Goal: Task Accomplishment & Management: Complete application form

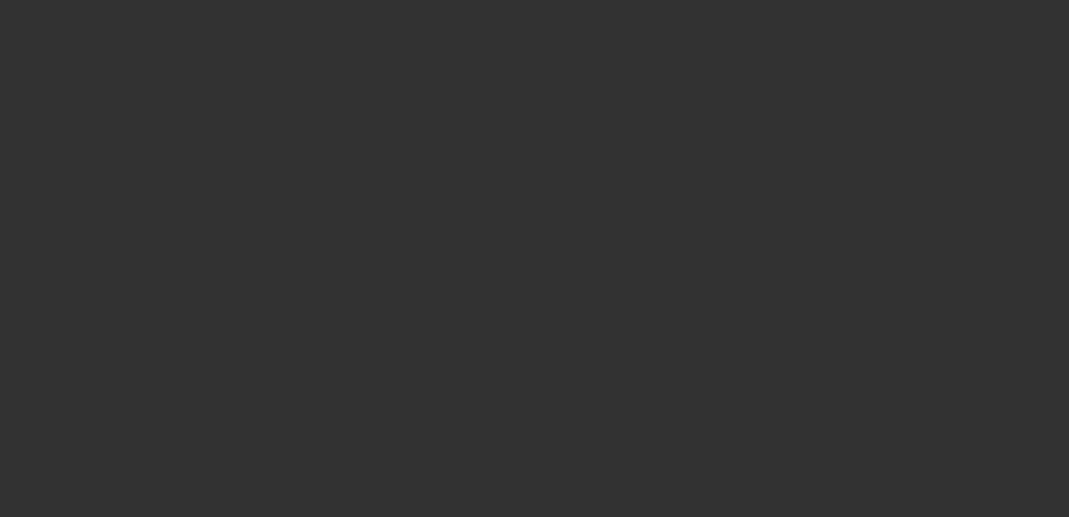
select select "0"
select select "2"
select select "0.1"
select select "4"
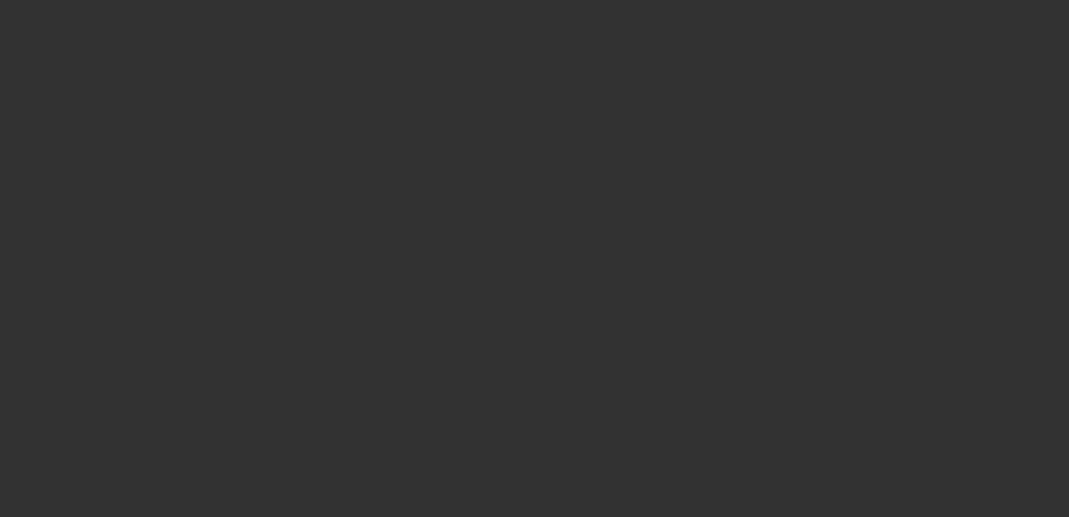
select select "0"
select select "2"
select select "0.1"
select select "4"
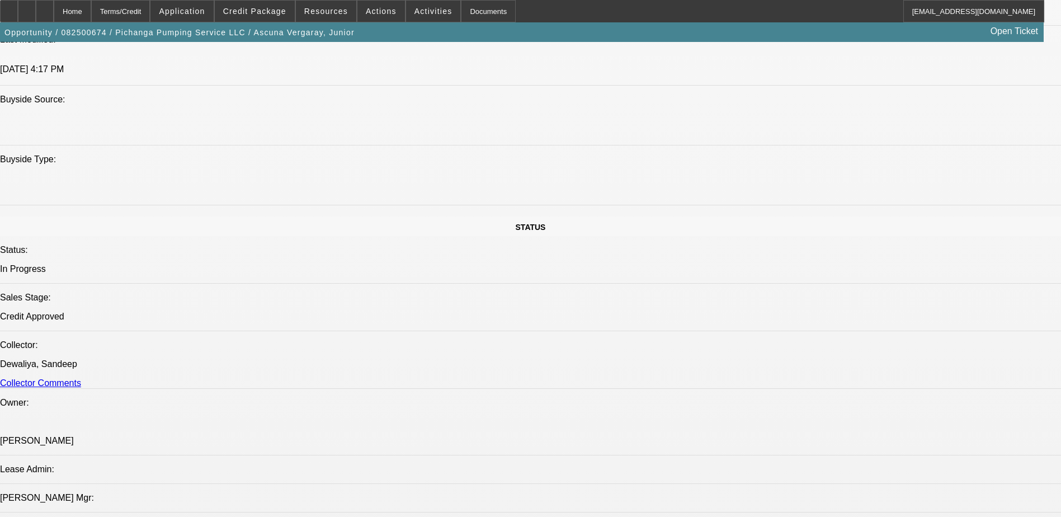
scroll to position [895, 0]
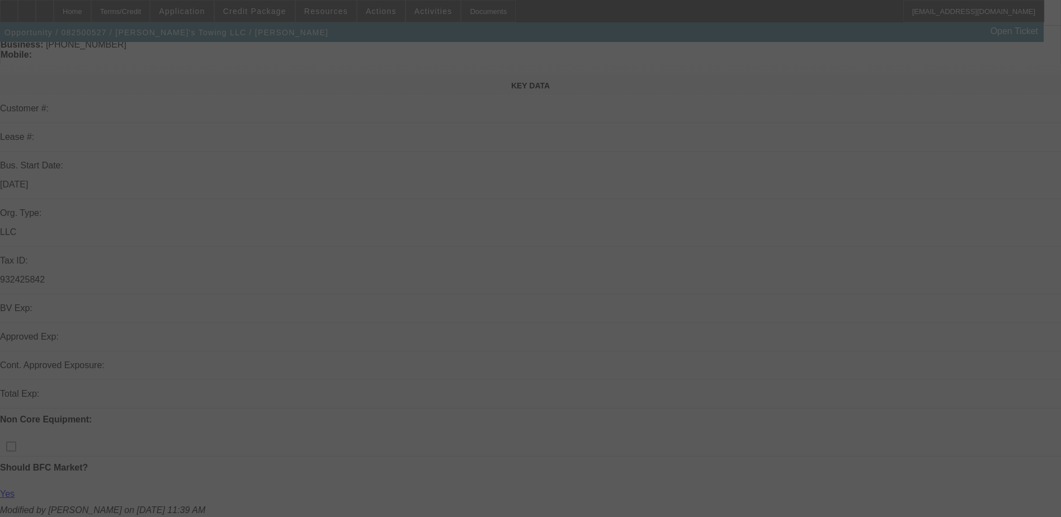
scroll to position [112, 0]
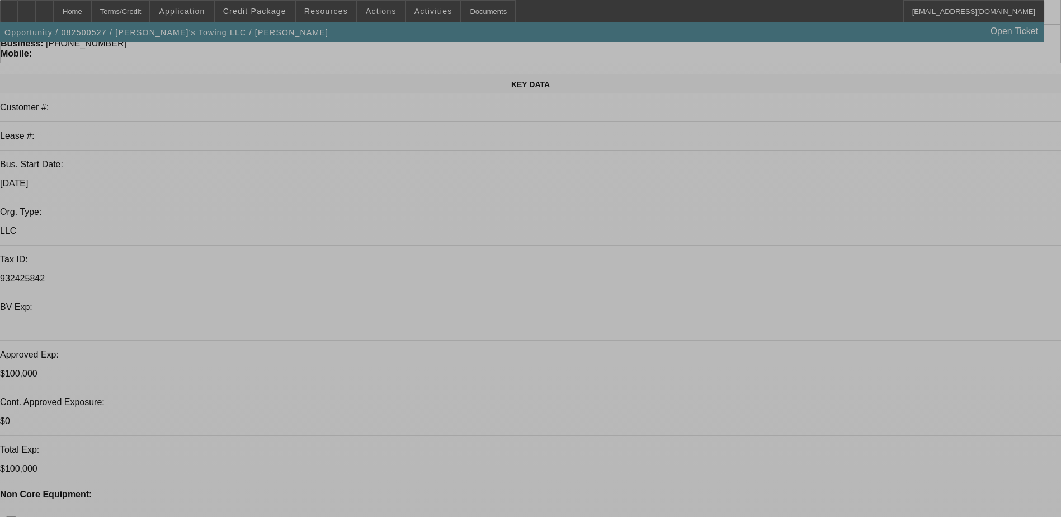
select select "0"
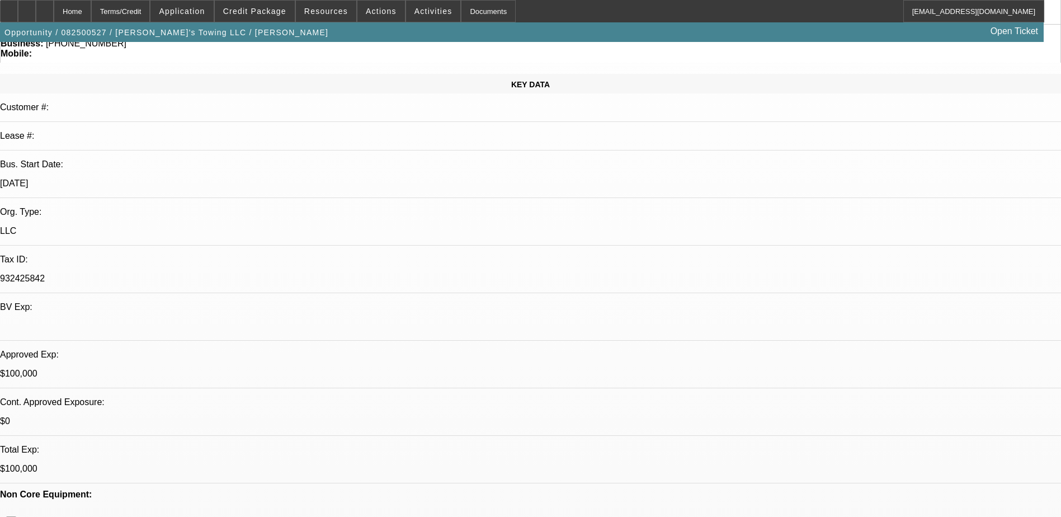
select select "2"
select select "0.1"
select select "4"
select select "0"
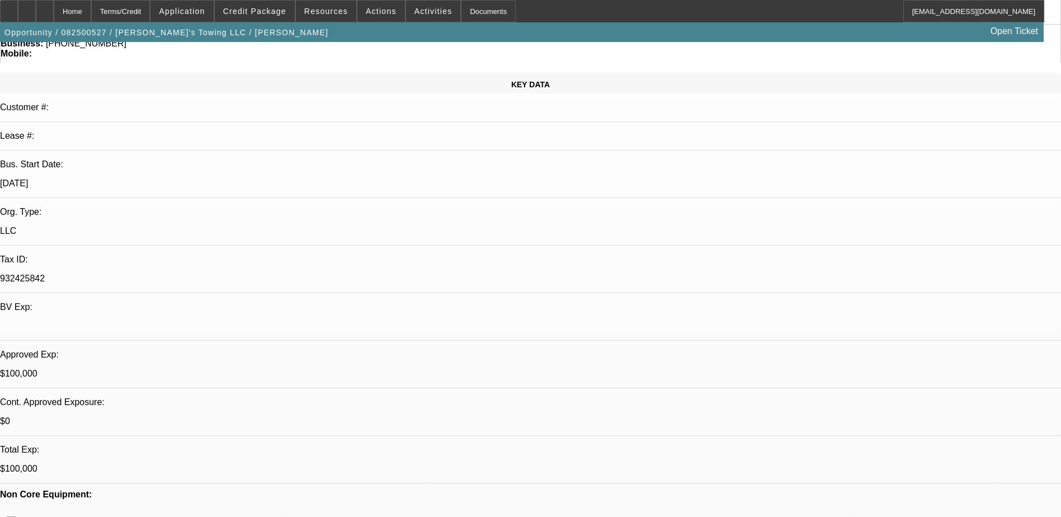
select select "2"
select select "0.1"
select select "4"
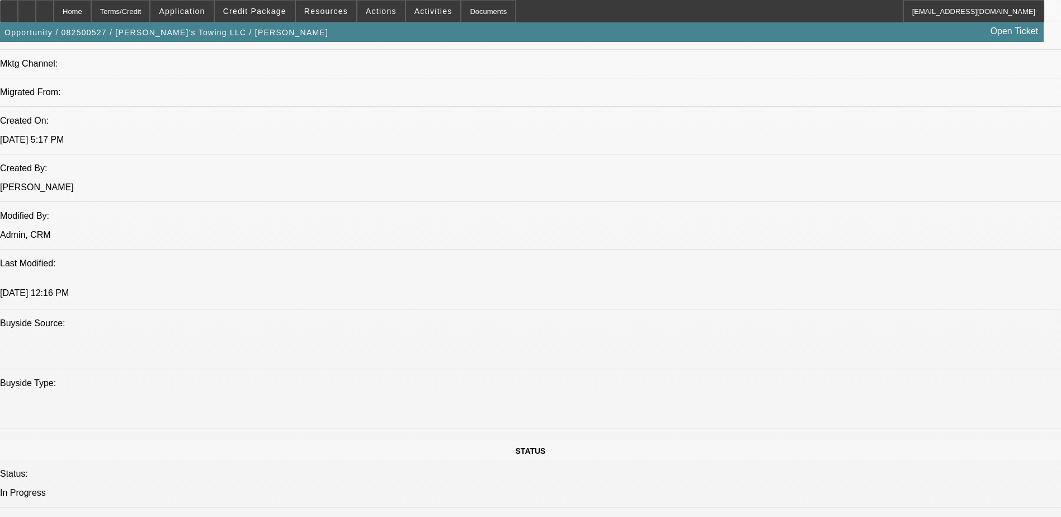
scroll to position [748, 0]
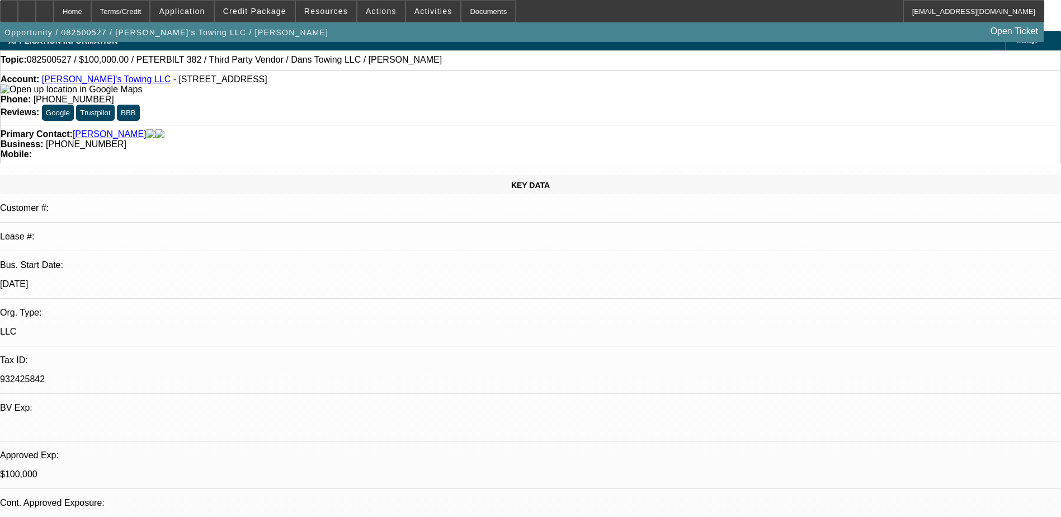
scroll to position [0, 0]
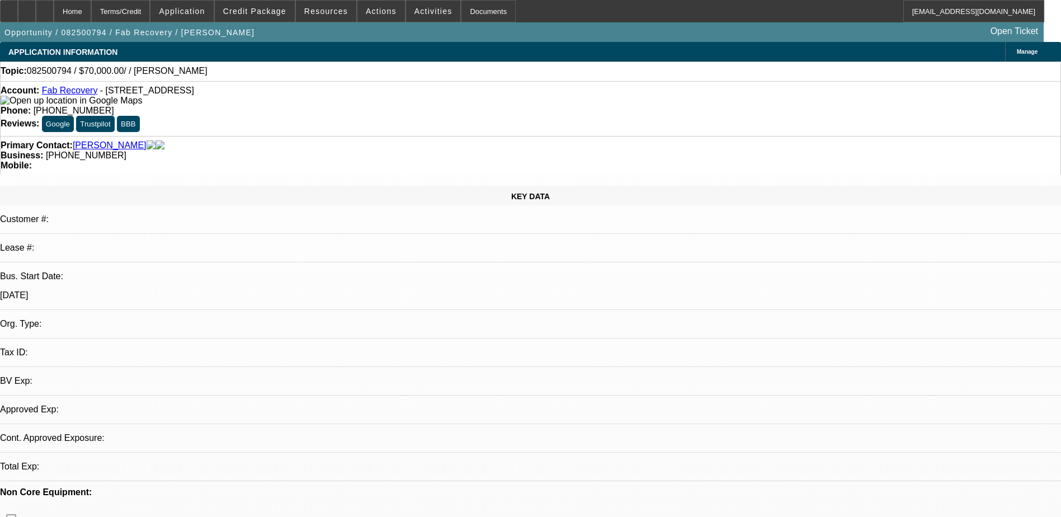
select select "0"
select select "2"
select select "0.1"
select select "4"
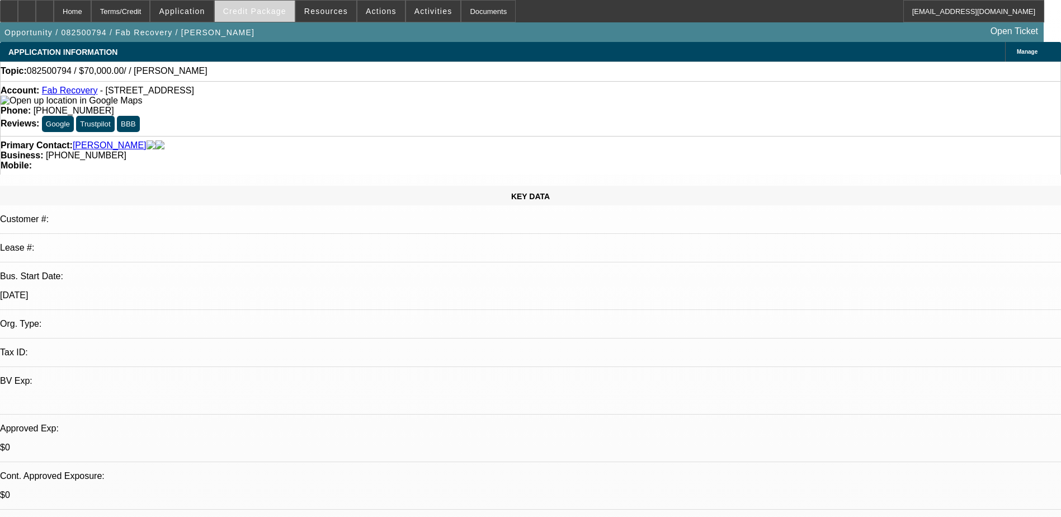
click at [263, 11] on span "Credit Package" at bounding box center [254, 11] width 63 height 9
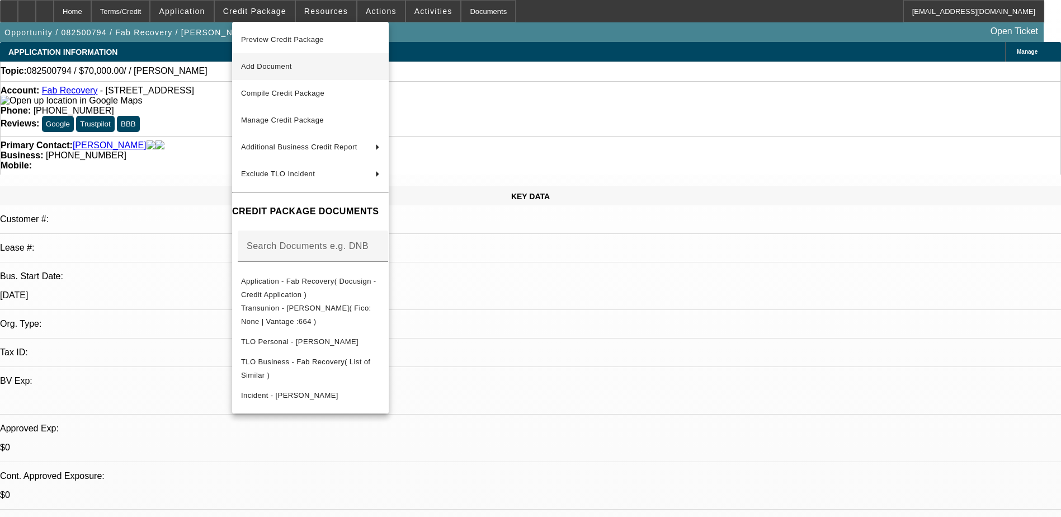
click at [286, 67] on span "Add Document" at bounding box center [266, 66] width 51 height 8
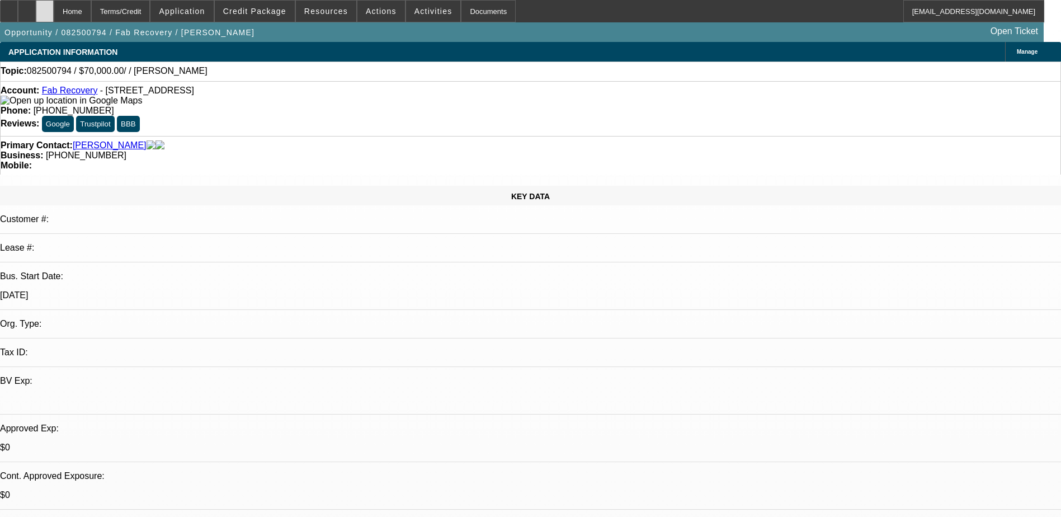
click at [54, 8] on div at bounding box center [45, 11] width 18 height 22
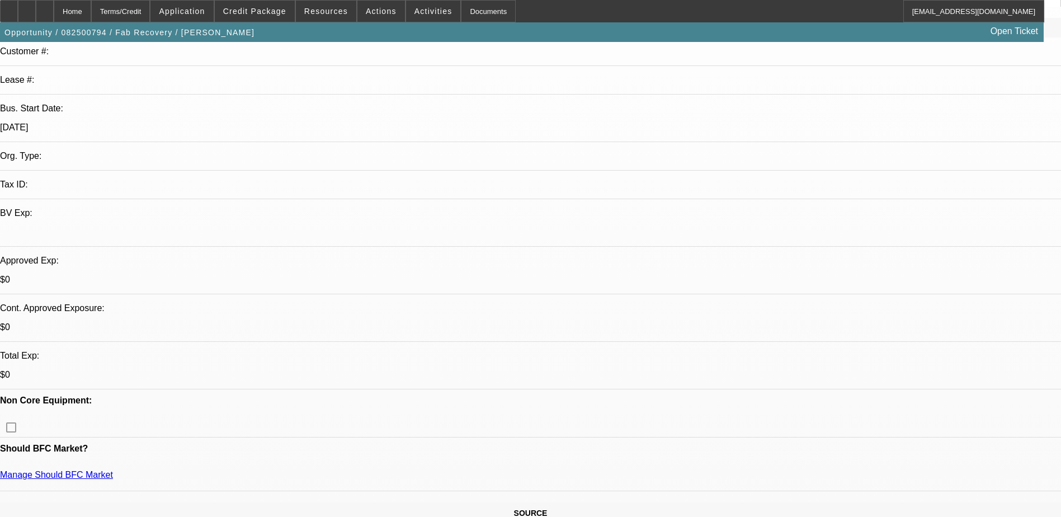
select select "0"
select select "2"
select select "0.1"
select select "4"
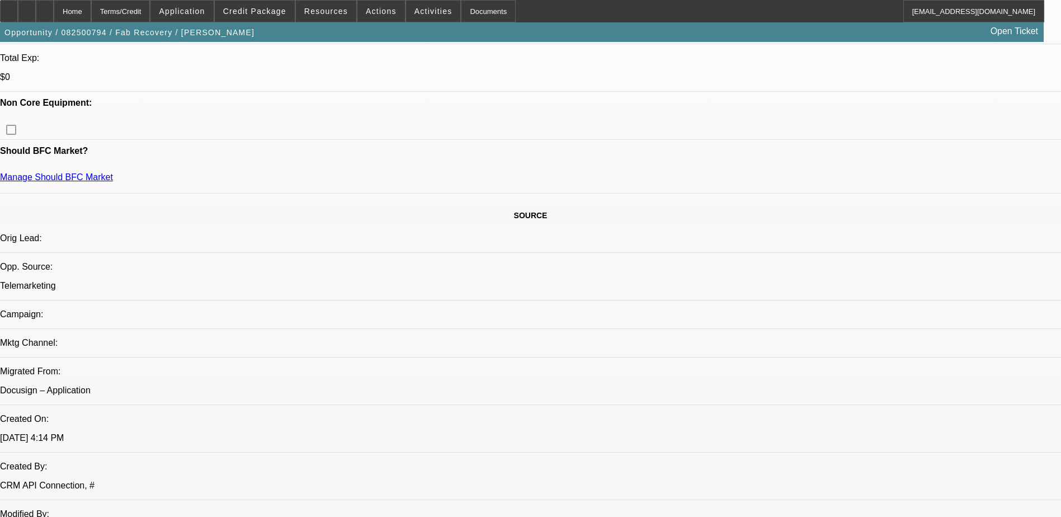
scroll to position [447, 0]
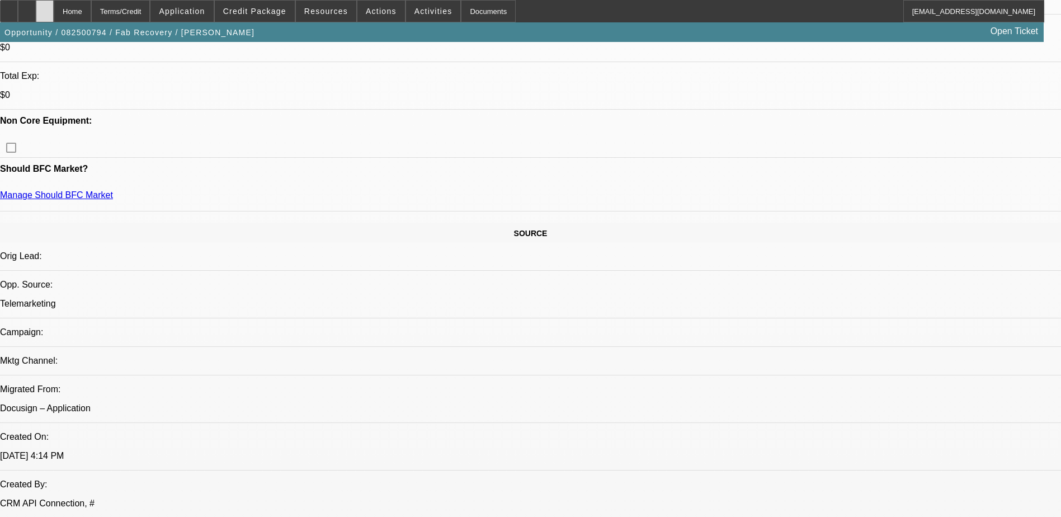
click at [54, 10] on div at bounding box center [45, 11] width 18 height 22
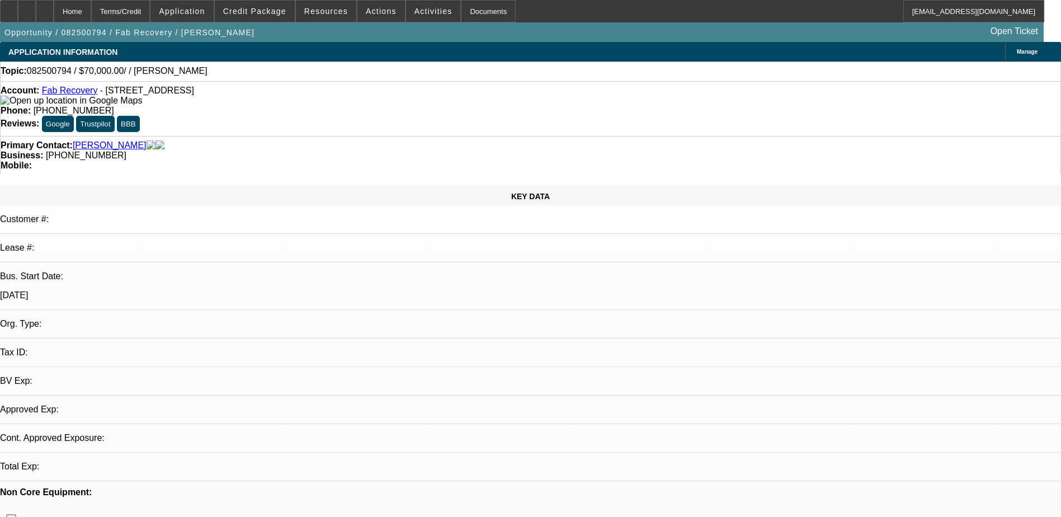
select select "0"
select select "2"
select select "0.1"
select select "1"
select select "2"
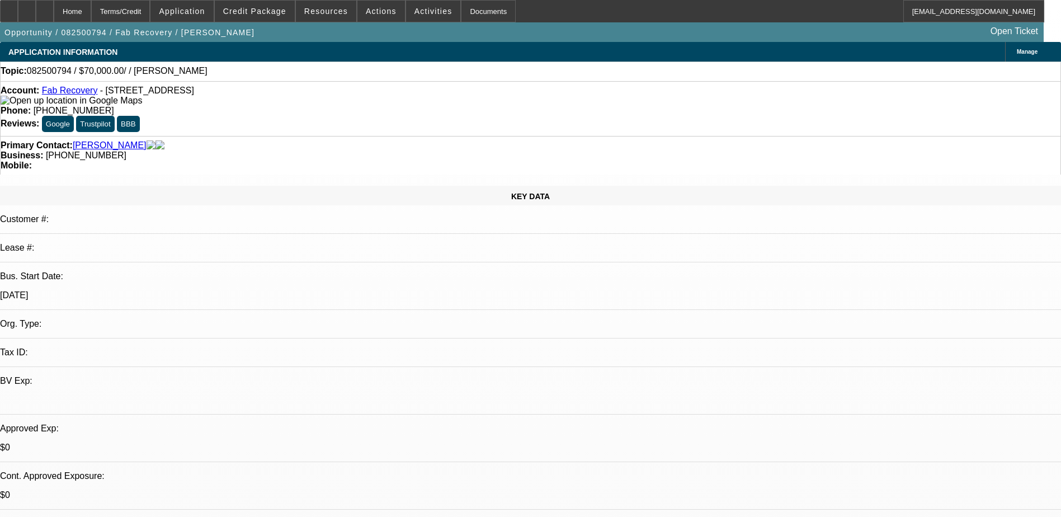
select select "4"
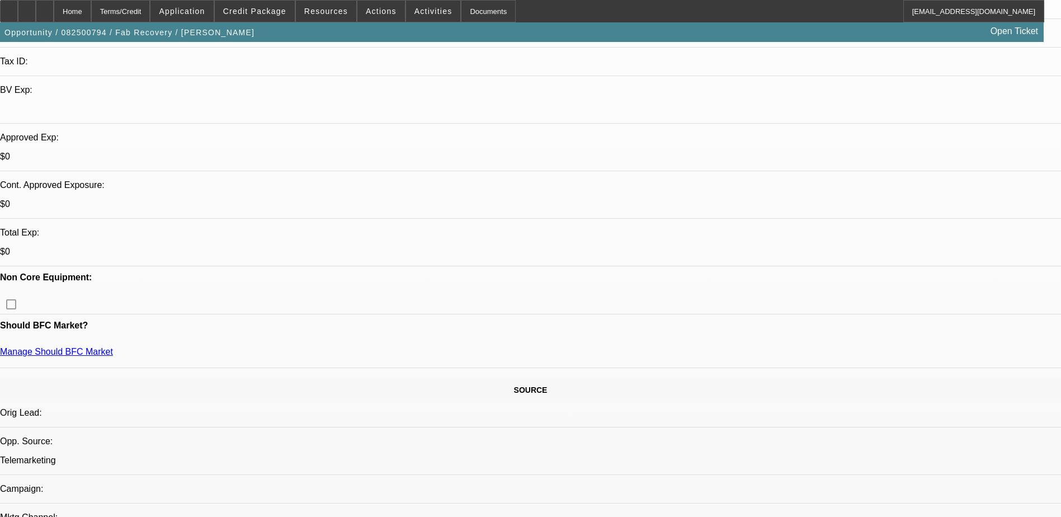
scroll to position [56, 0]
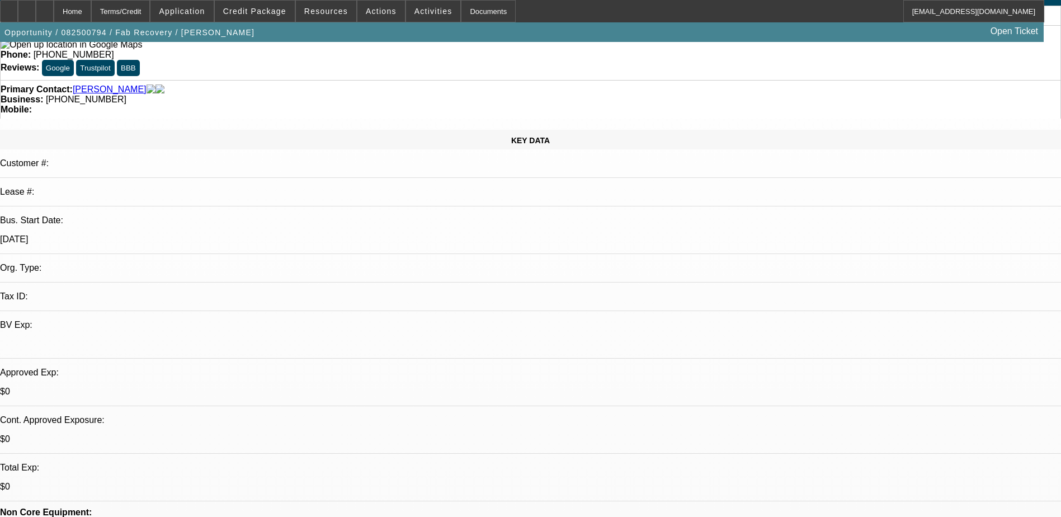
radio input "true"
type textarea "Talked to [PERSON_NAME] he is now interested in the working capital loan"
radio input "true"
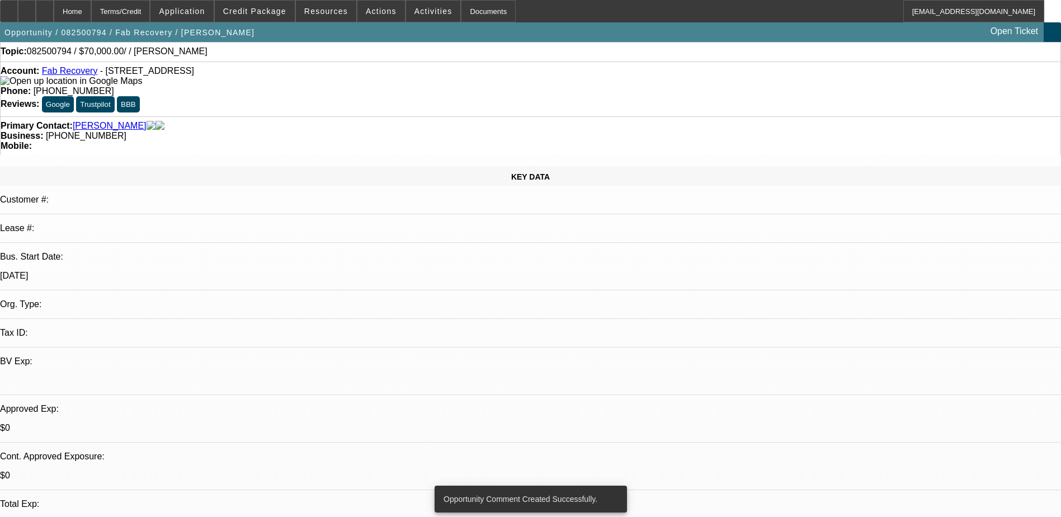
scroll to position [0, 0]
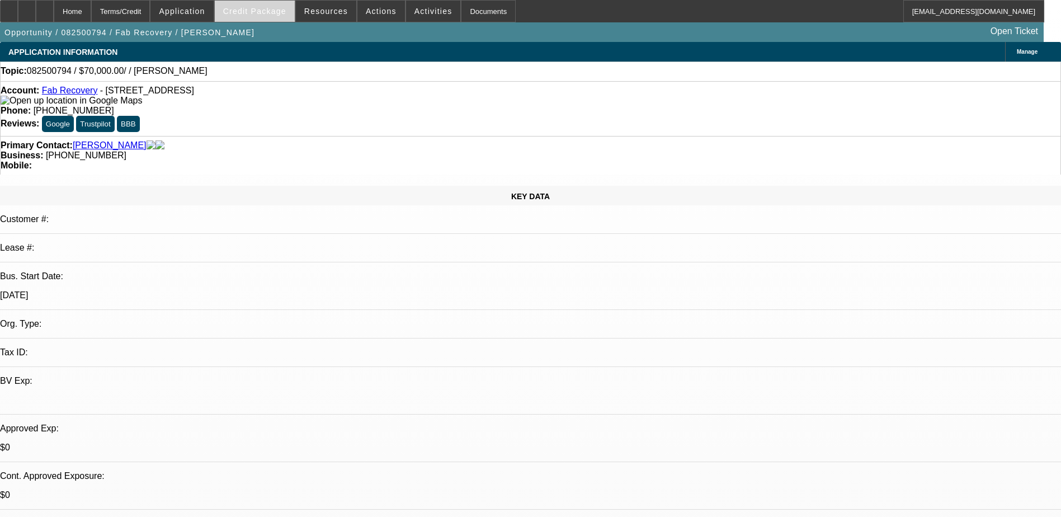
click at [260, 10] on span "Credit Package" at bounding box center [254, 11] width 63 height 9
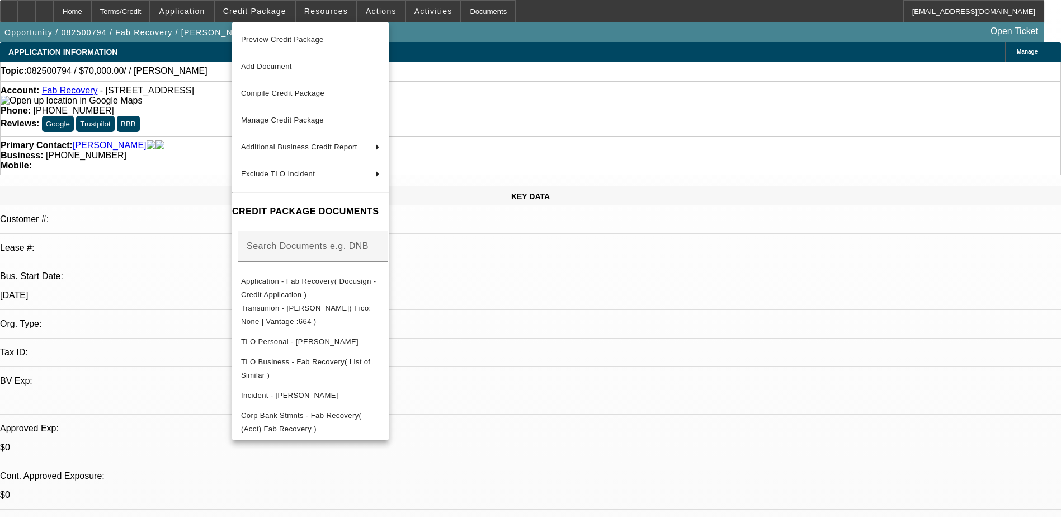
click at [276, 12] on div at bounding box center [530, 258] width 1061 height 517
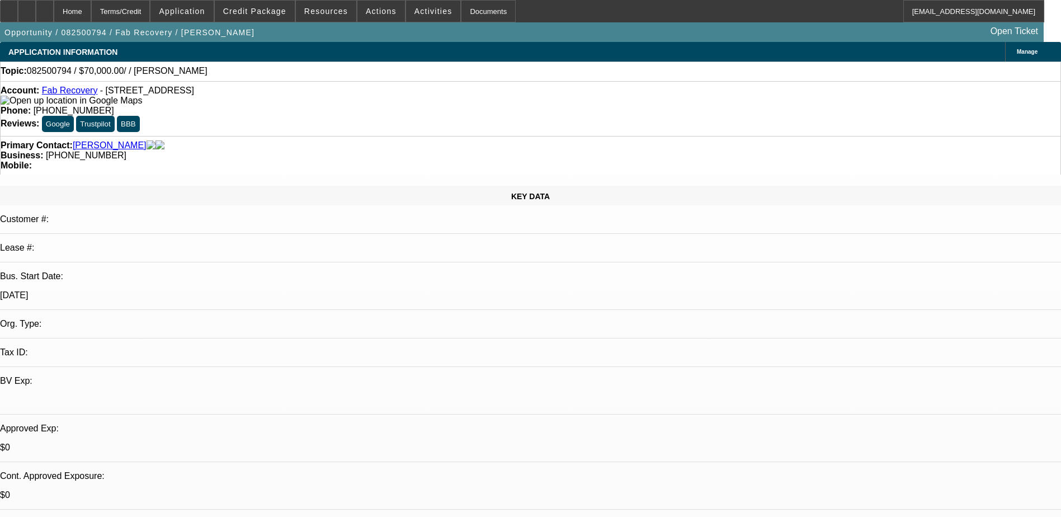
click at [276, 12] on span "Credit Package" at bounding box center [254, 11] width 63 height 9
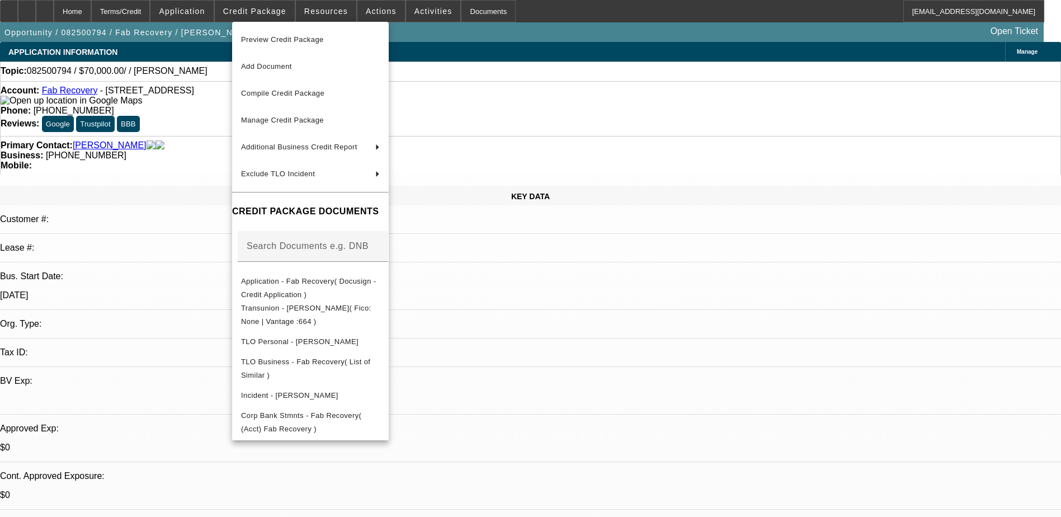
click at [276, 12] on div at bounding box center [530, 258] width 1061 height 517
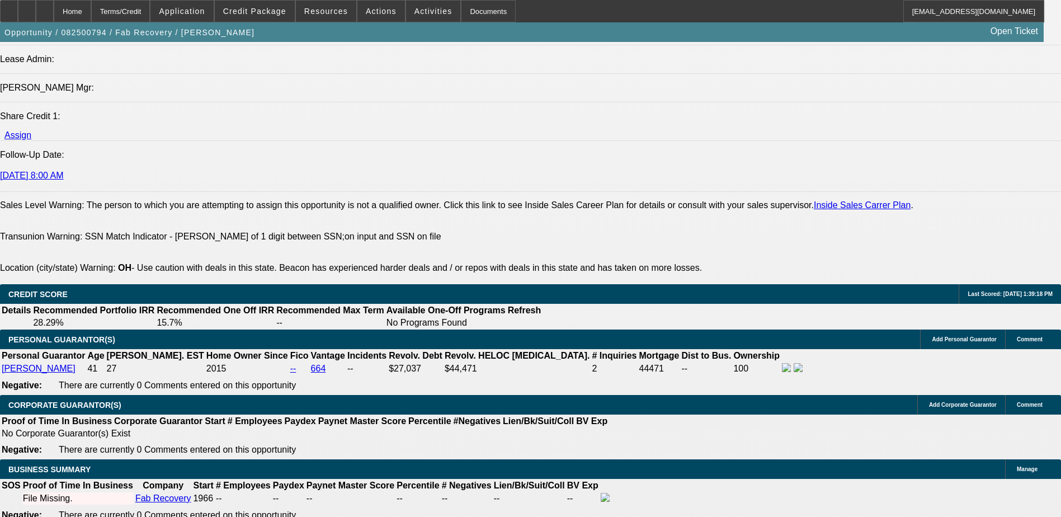
scroll to position [1398, 0]
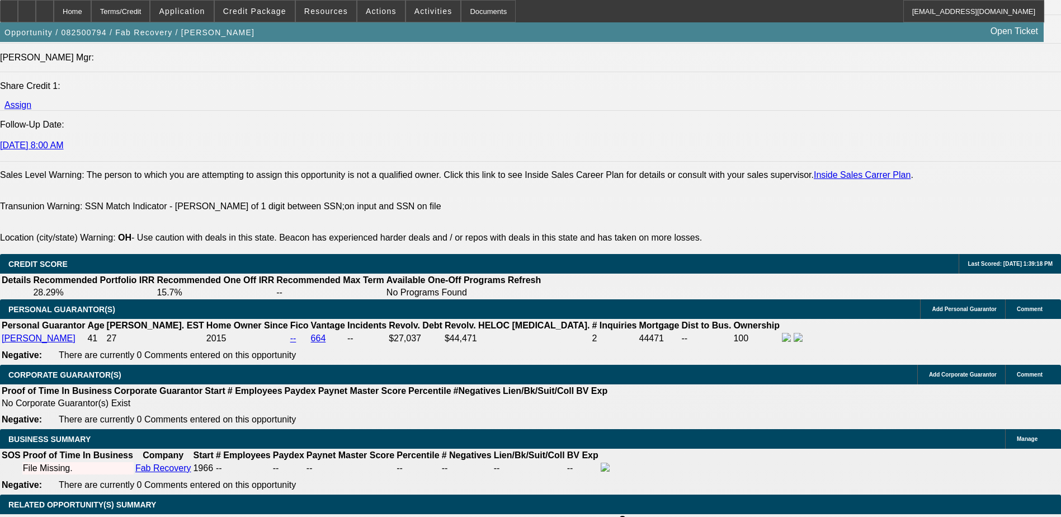
click at [54, 11] on div at bounding box center [45, 11] width 18 height 22
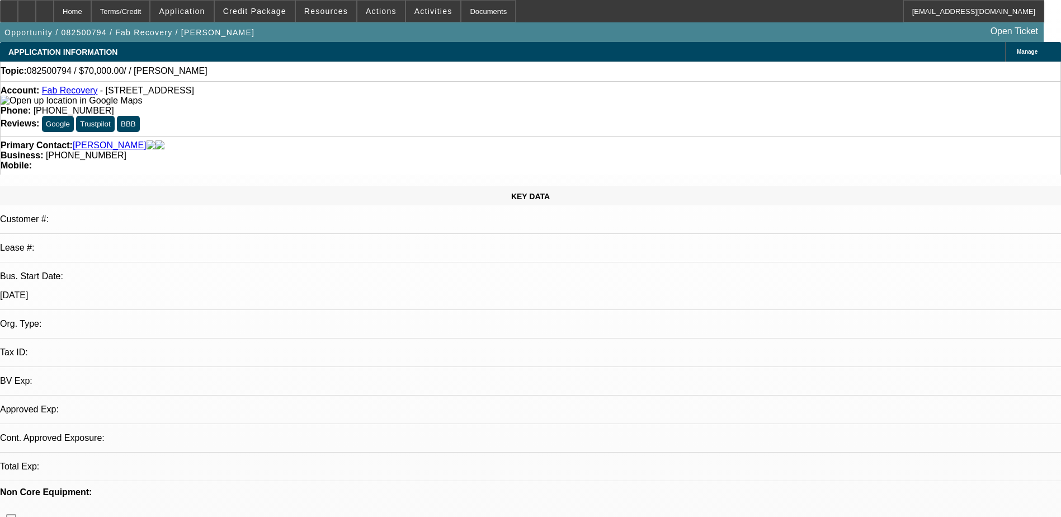
select select "0"
select select "2"
select select "0.1"
select select "4"
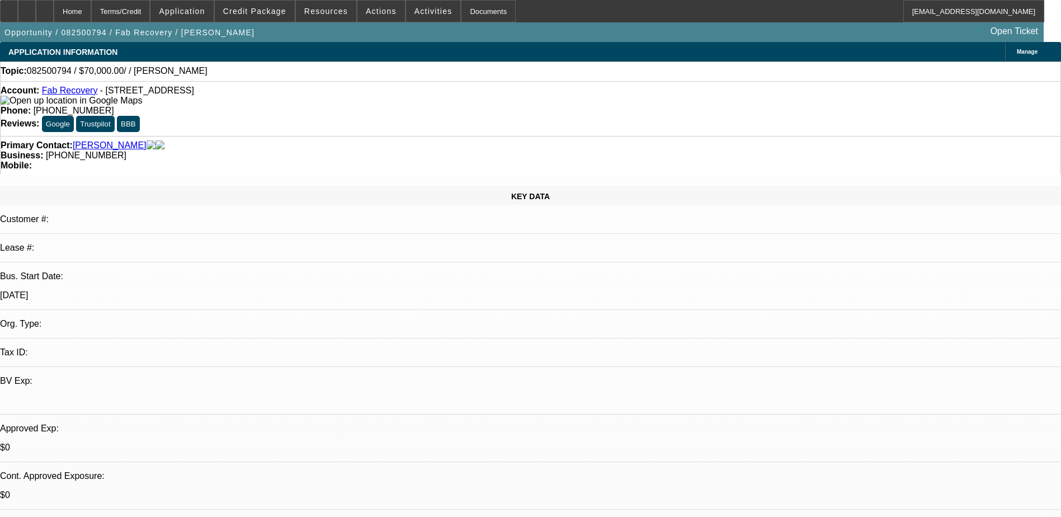
drag, startPoint x: 360, startPoint y: 159, endPoint x: 351, endPoint y: 159, distance: 8.4
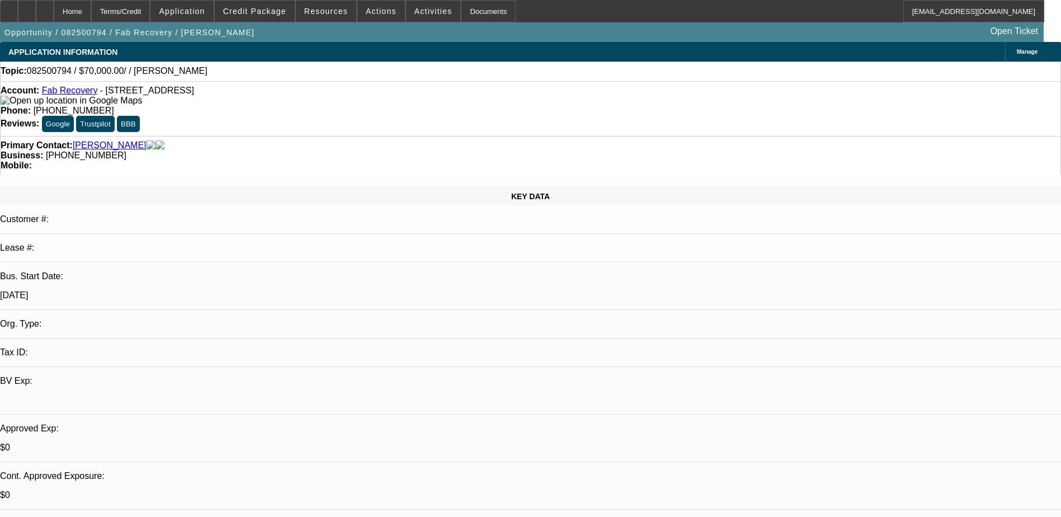
drag, startPoint x: 545, startPoint y: 336, endPoint x: 562, endPoint y: 338, distance: 17.4
click at [420, 11] on span "Activities" at bounding box center [433, 11] width 38 height 9
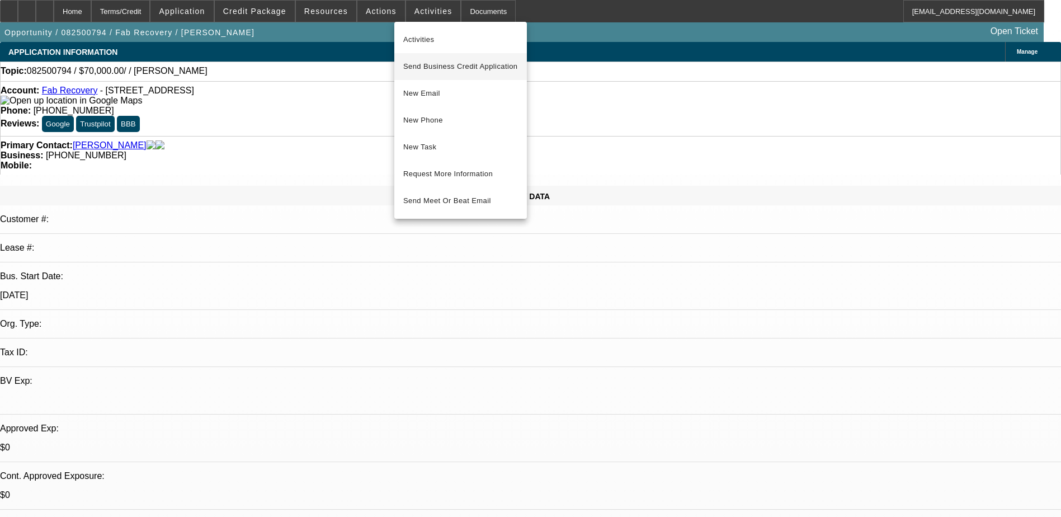
click at [457, 67] on span "Send Business Credit Application" at bounding box center [460, 66] width 115 height 13
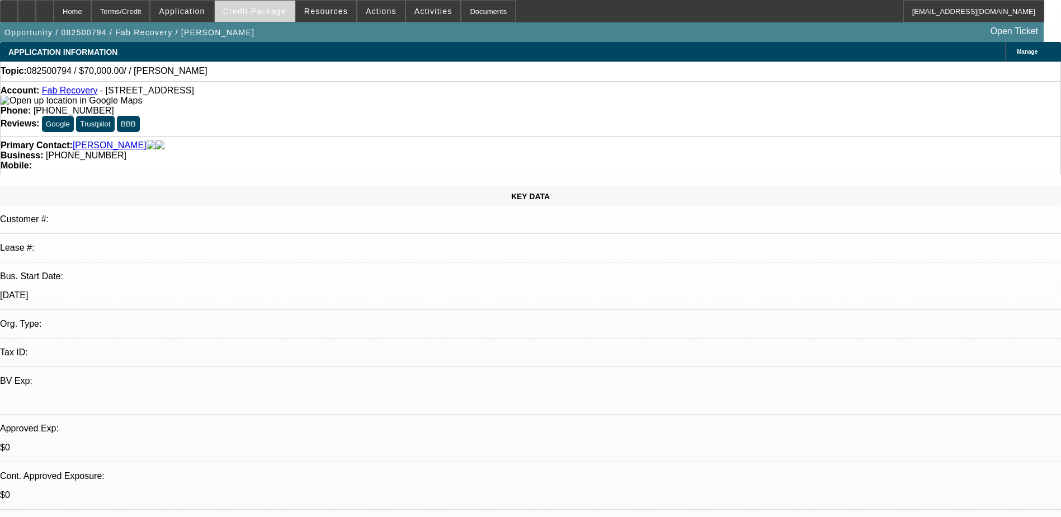
click at [247, 13] on span "Credit Package" at bounding box center [254, 11] width 63 height 9
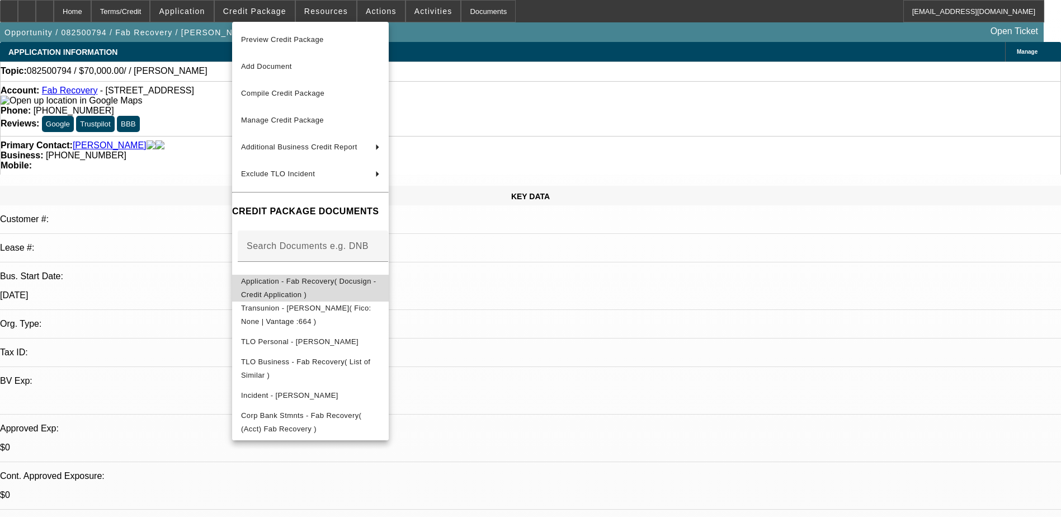
click at [351, 285] on span "Application - Fab Recovery( Docusign - Credit Application )" at bounding box center [308, 288] width 135 height 22
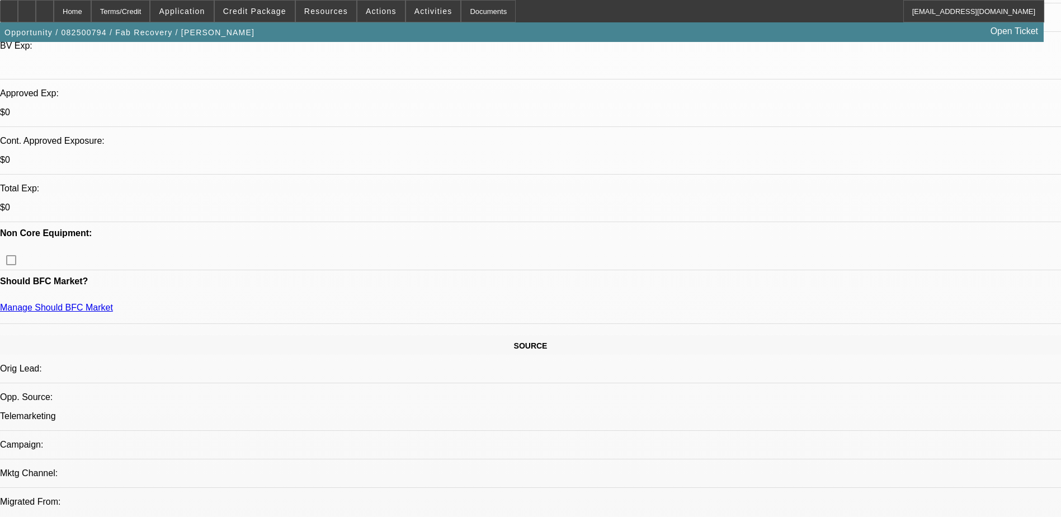
scroll to position [168, 0]
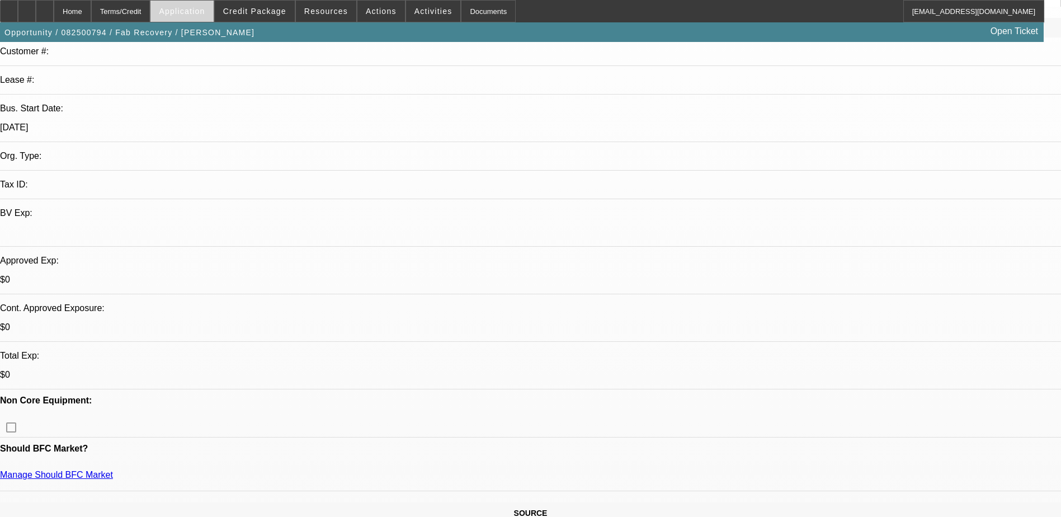
click at [202, 11] on span "Application" at bounding box center [182, 11] width 46 height 9
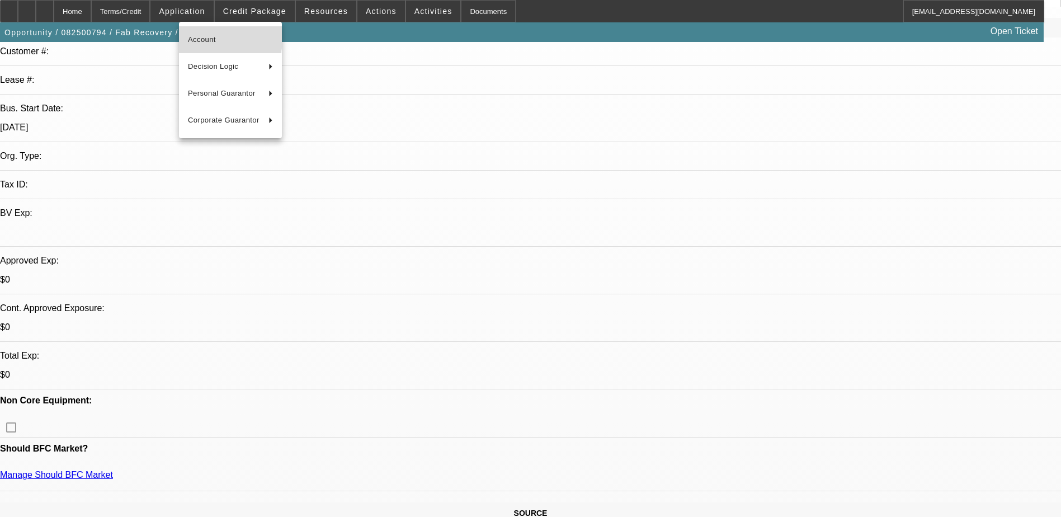
click at [218, 36] on span "Account" at bounding box center [230, 39] width 85 height 13
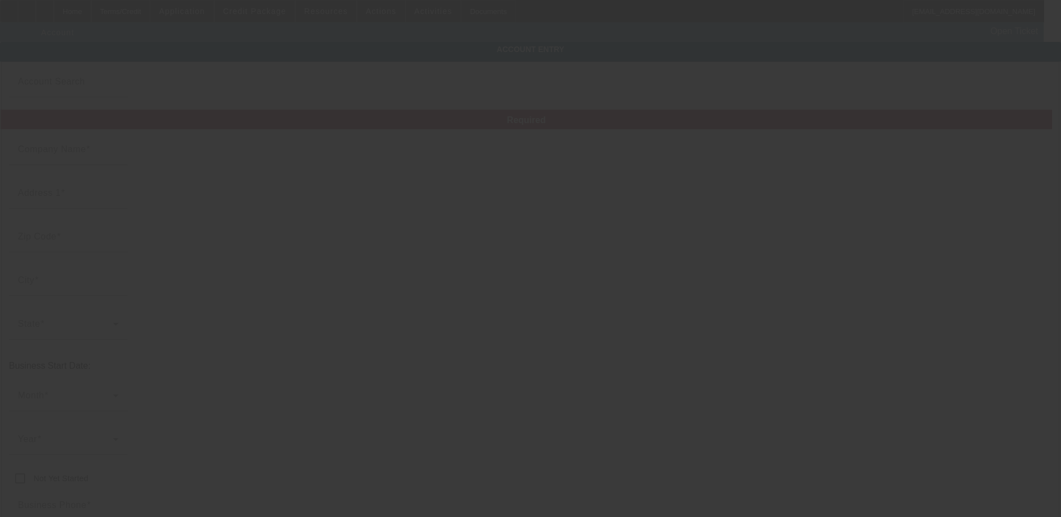
type input "Fab Recovery"
type input "[STREET_ADDRESS]"
type input "44601"
type input "Alliance"
type input "[PHONE_NUMBER]"
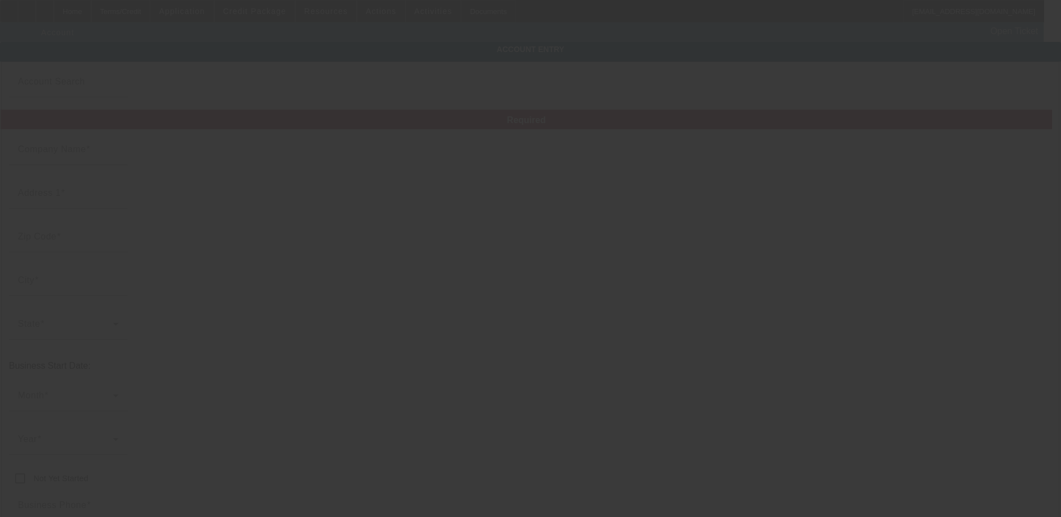
type input "[EMAIL_ADDRESS][DOMAIN_NAME]"
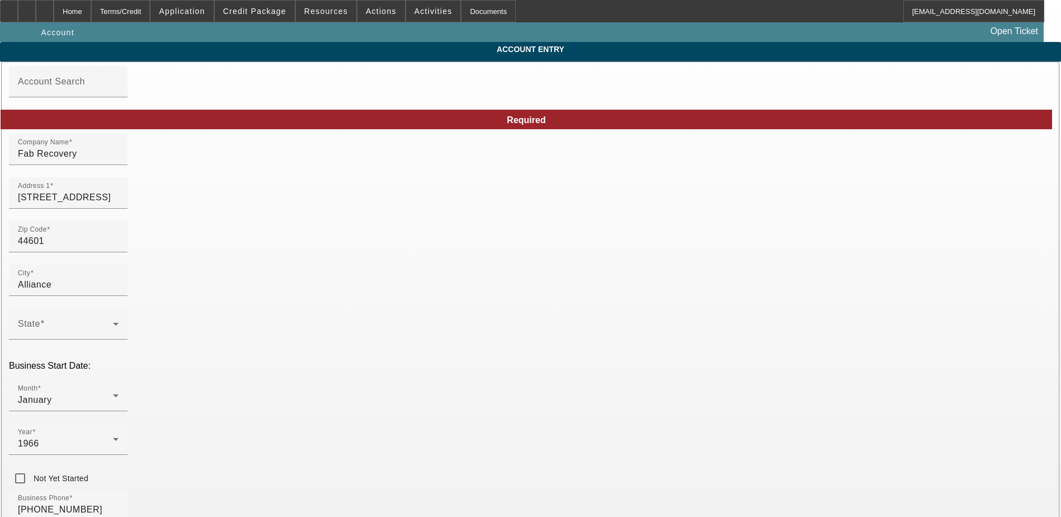
type input "[DATE]"
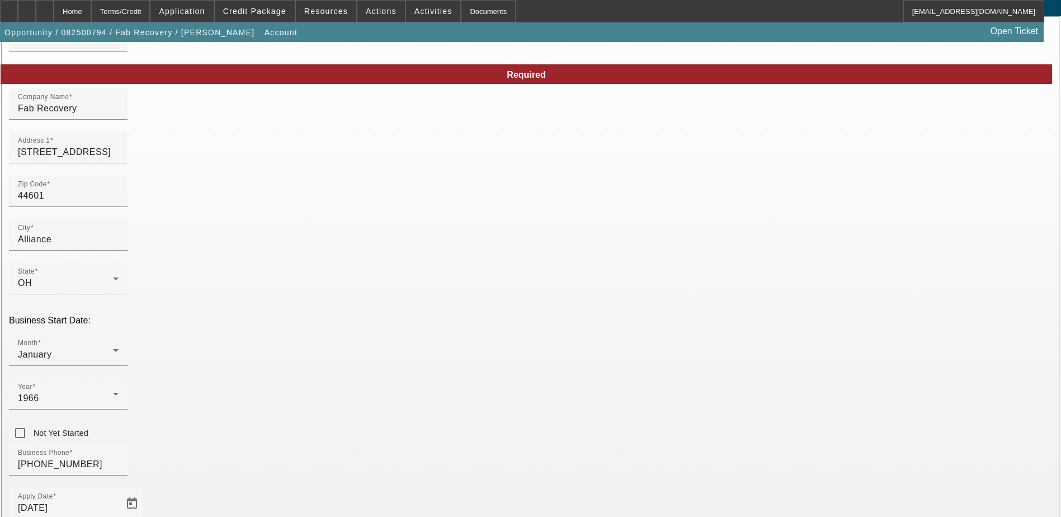
scroll to position [143, 0]
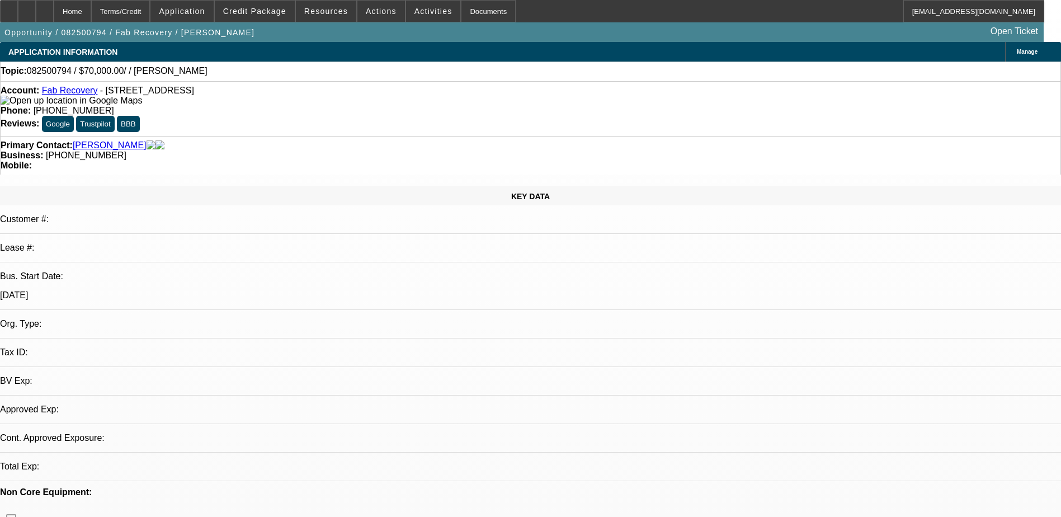
select select "0"
select select "2"
select select "0.1"
select select "4"
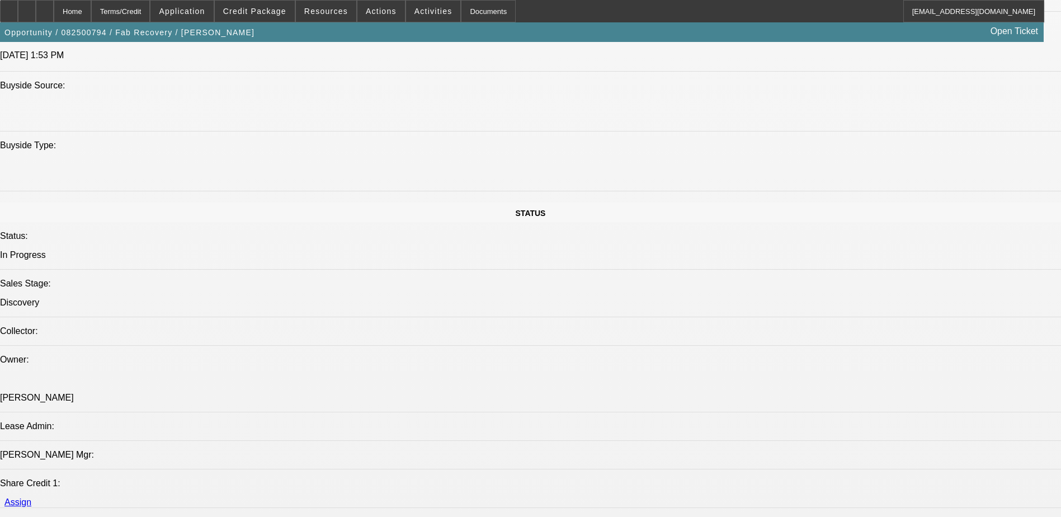
scroll to position [1007, 0]
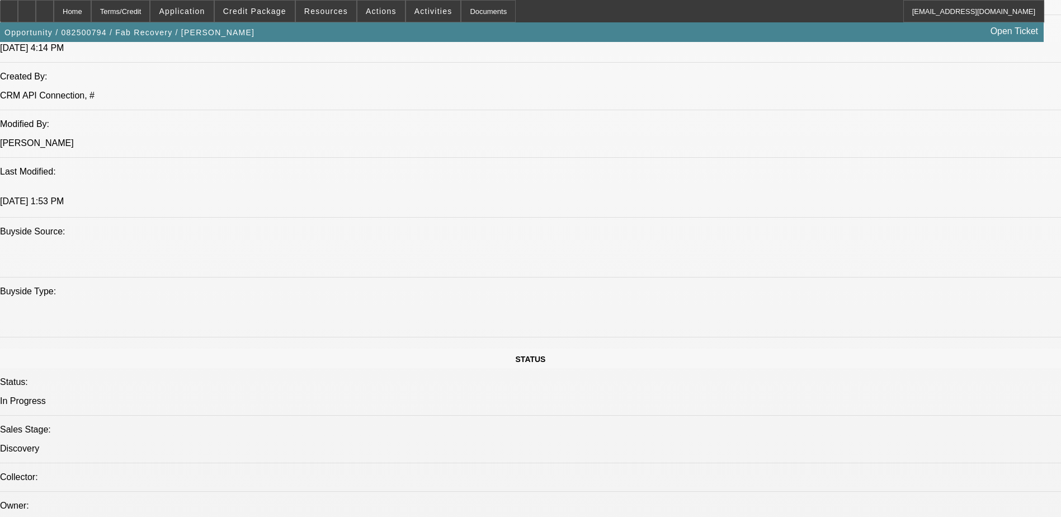
scroll to position [615, 0]
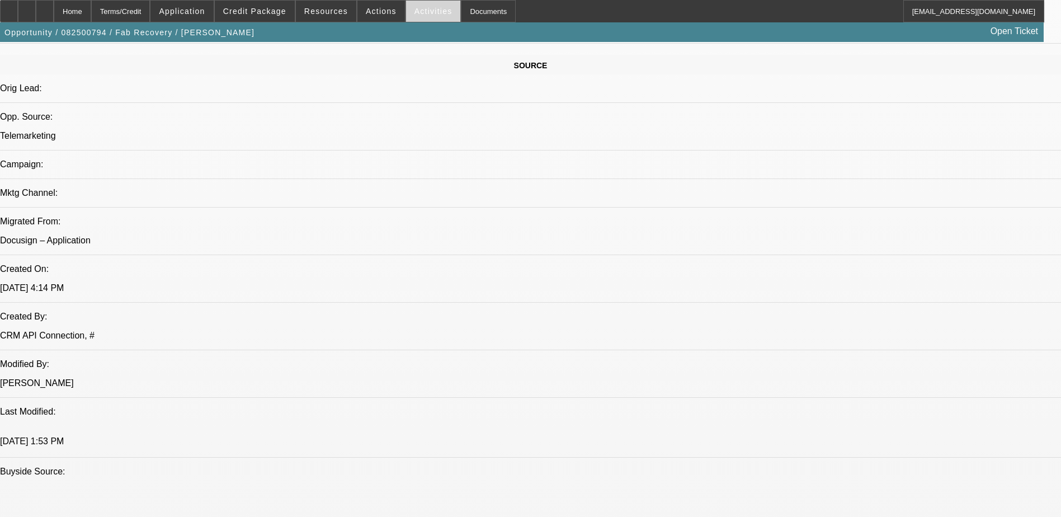
click at [422, 6] on span at bounding box center [433, 11] width 55 height 27
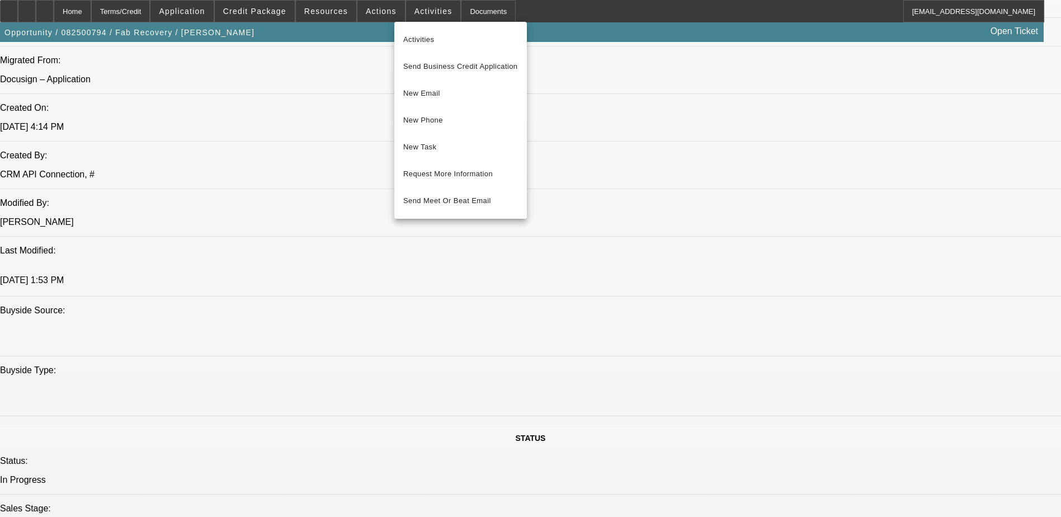
scroll to position [895, 0]
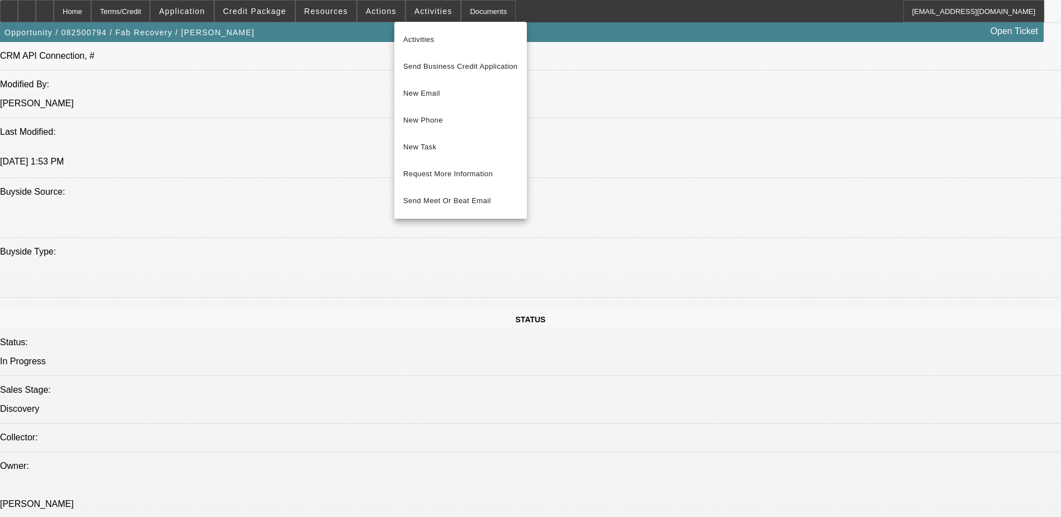
click at [617, 396] on div at bounding box center [530, 258] width 1061 height 517
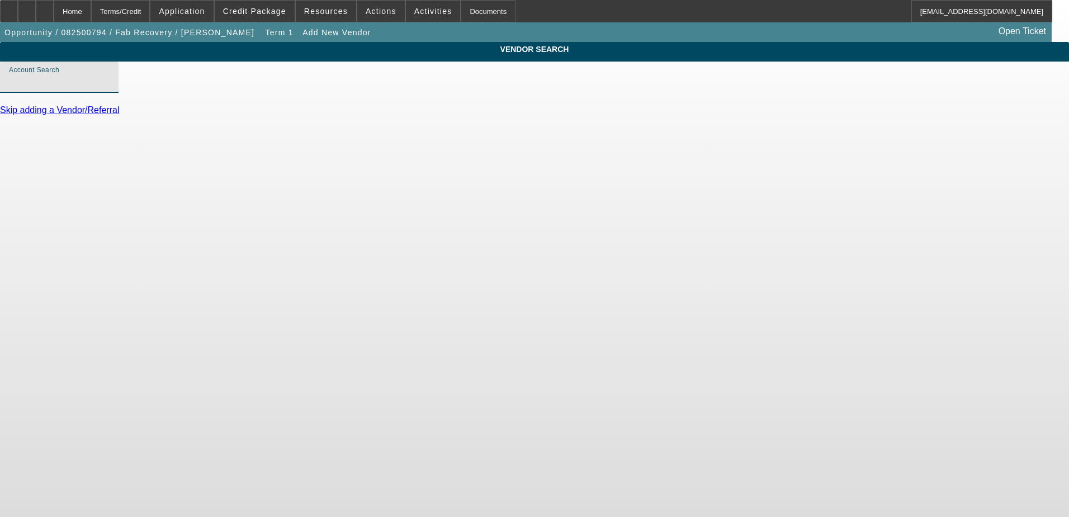
click at [110, 88] on input "Account Search" at bounding box center [59, 81] width 101 height 13
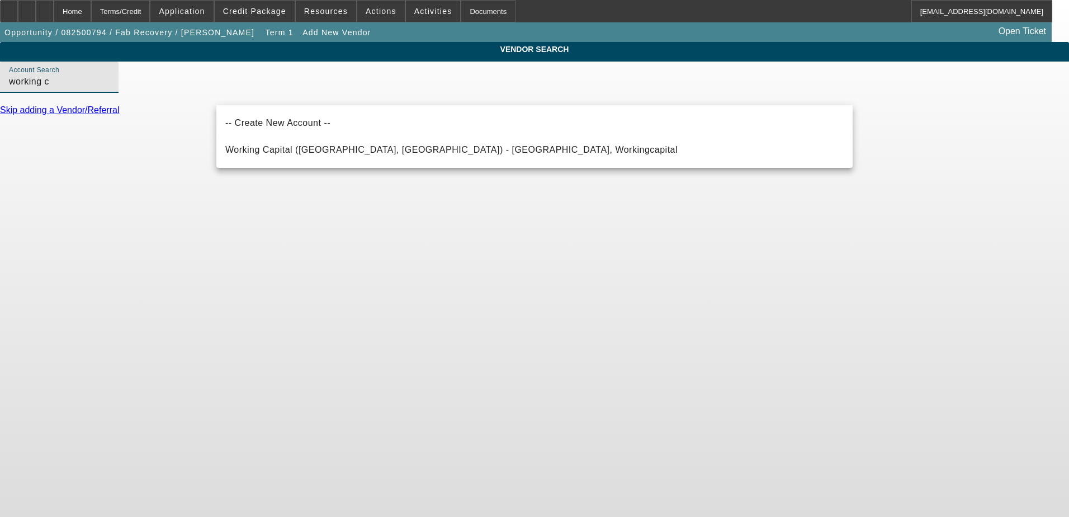
click at [510, 158] on mat-option "Working Capital ([GEOGRAPHIC_DATA], [GEOGRAPHIC_DATA]) - [GEOGRAPHIC_DATA], Wor…" at bounding box center [534, 149] width 636 height 27
type input "Working Capital ([GEOGRAPHIC_DATA], [GEOGRAPHIC_DATA]) - [GEOGRAPHIC_DATA], Wor…"
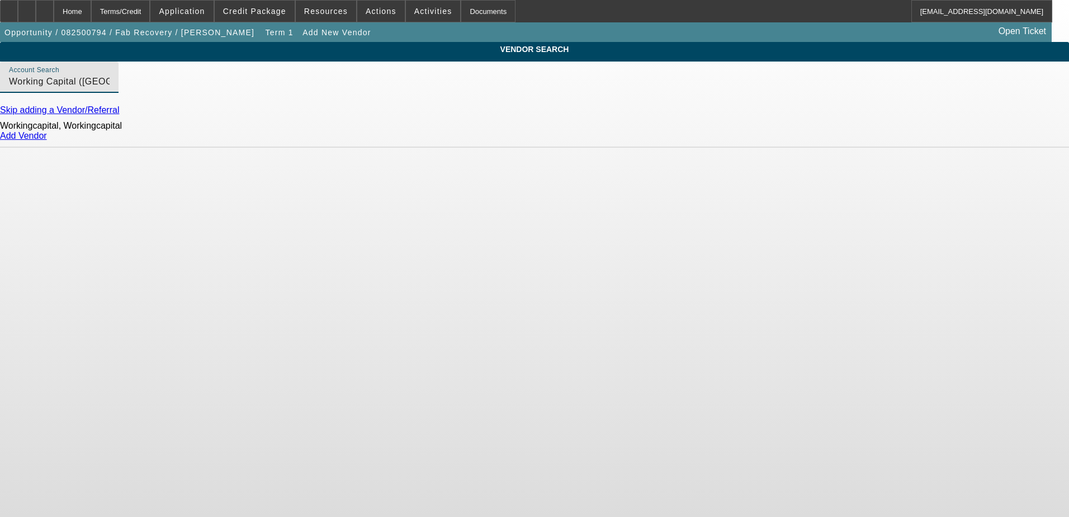
click at [47, 140] on link "Add Vendor" at bounding box center [23, 136] width 47 height 10
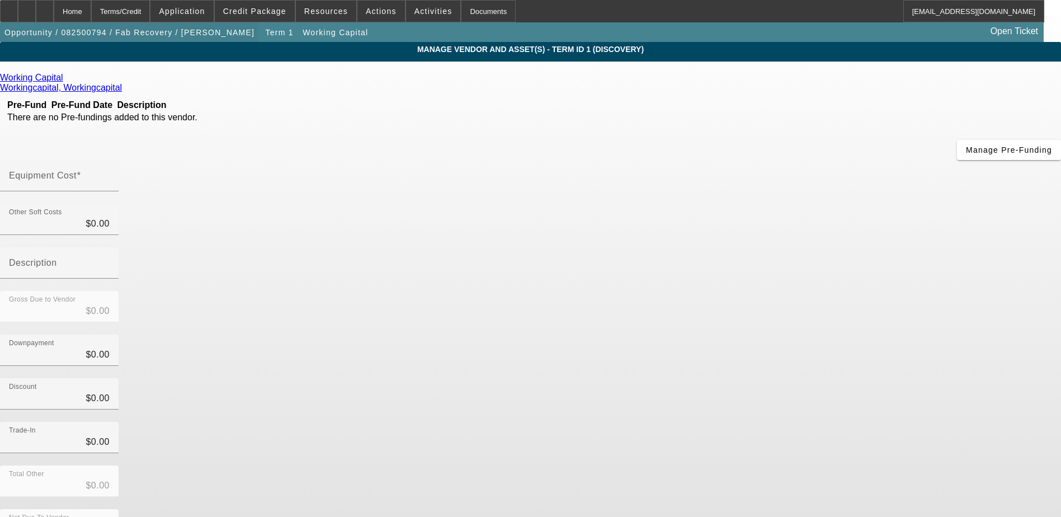
click at [116, 35] on span "Opportunity / 082500794 / Fab Recovery / [PERSON_NAME]" at bounding box center [129, 32] width 250 height 9
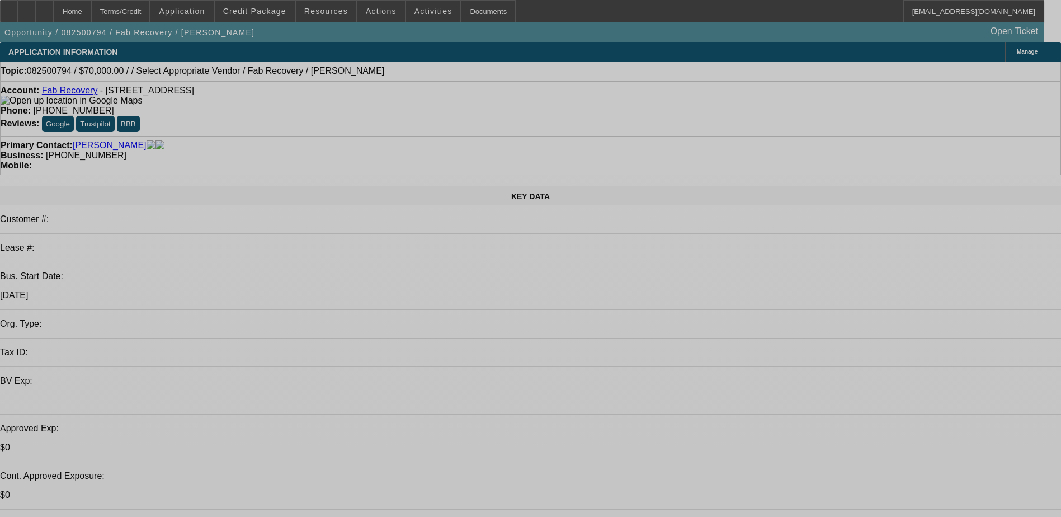
select select "0"
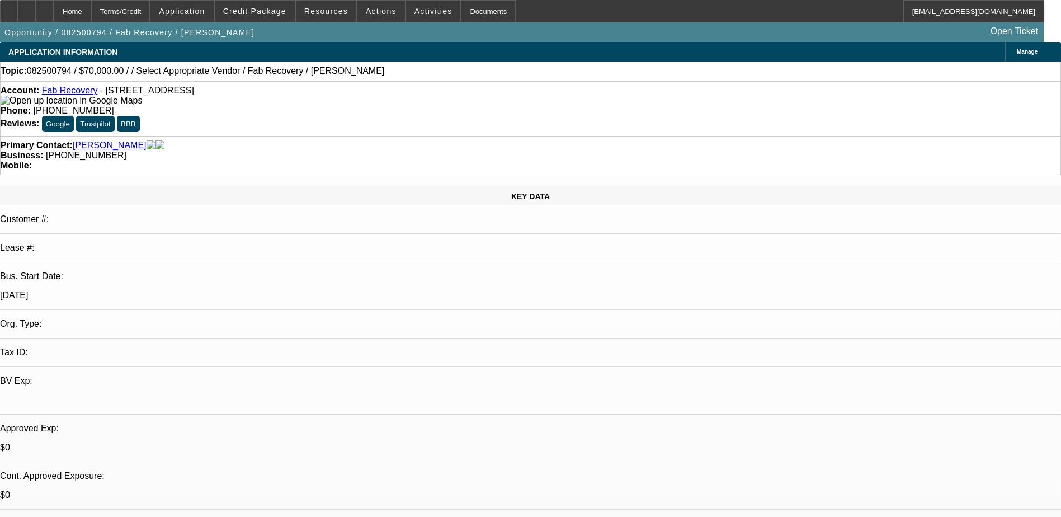
select select "2"
select select "0.1"
select select "4"
click at [271, 12] on span "Credit Package" at bounding box center [254, 11] width 63 height 9
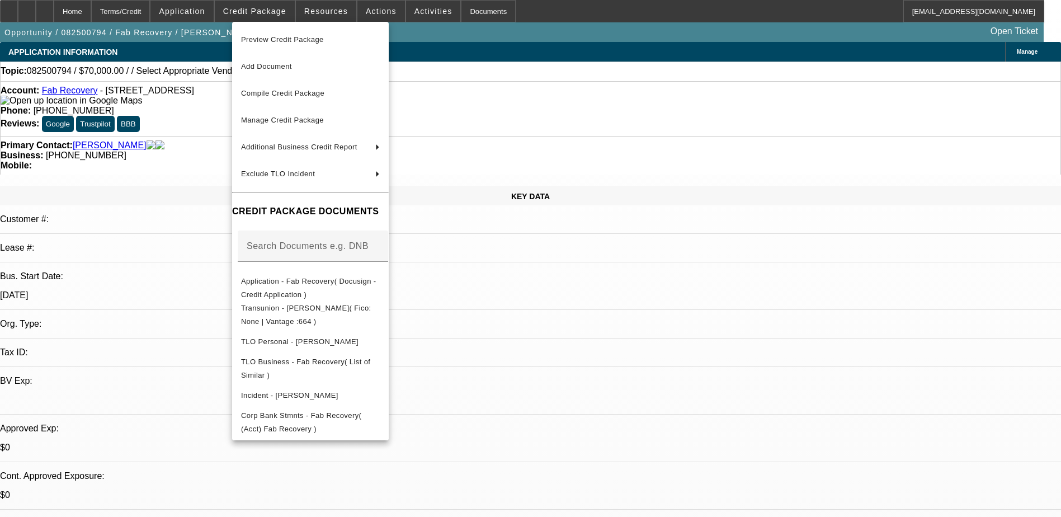
click at [542, 18] on div at bounding box center [530, 258] width 1061 height 517
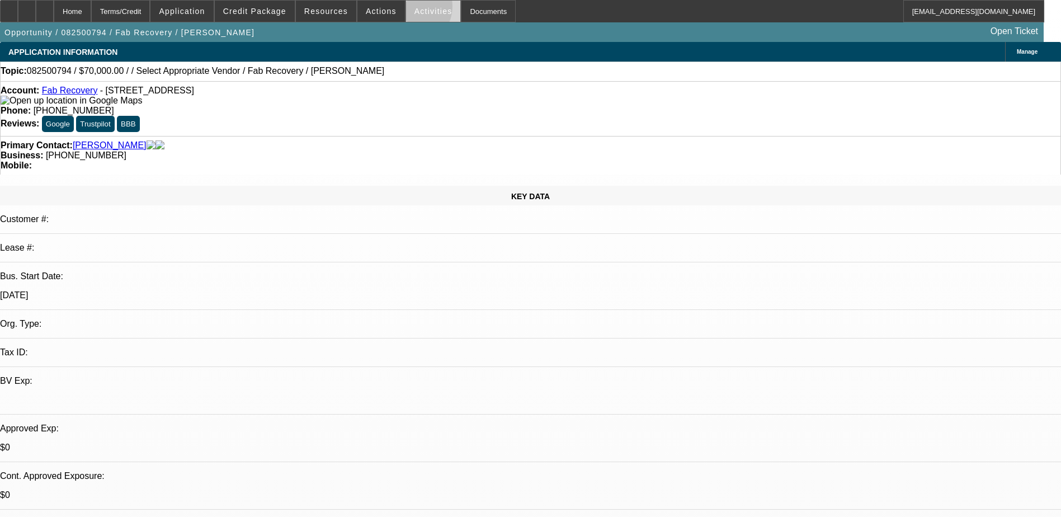
click at [406, 9] on span at bounding box center [433, 11] width 55 height 27
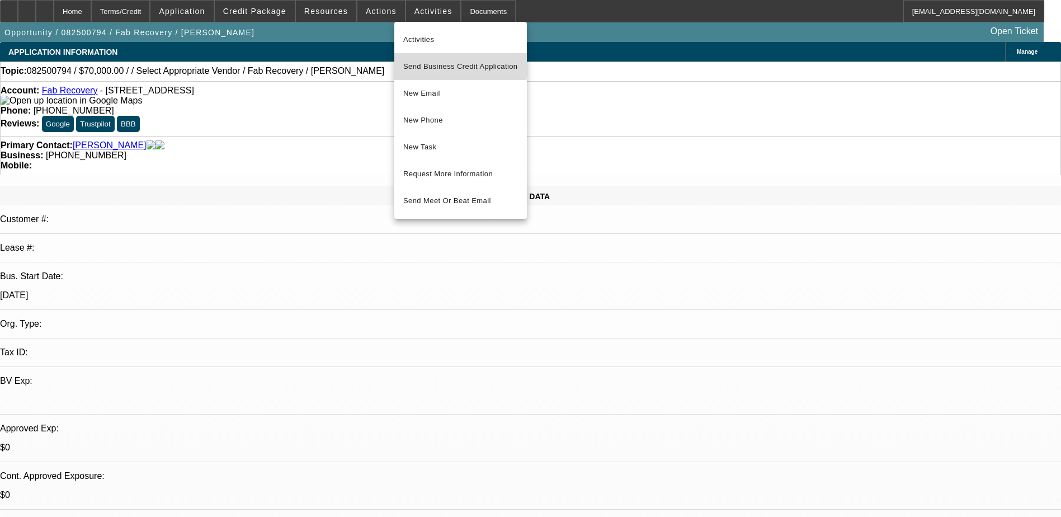
click at [452, 64] on span "Send Business Credit Application" at bounding box center [460, 66] width 115 height 13
